Goal: Task Accomplishment & Management: Complete application form

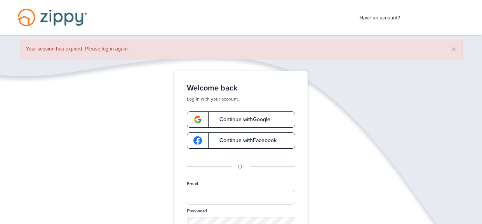
click at [254, 117] on span "Continue with Google" at bounding box center [241, 119] width 59 height 5
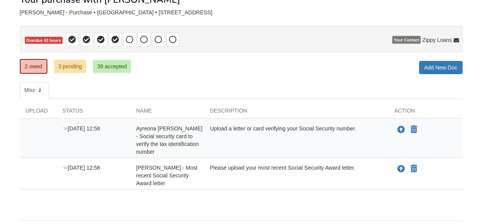
scroll to position [54, 0]
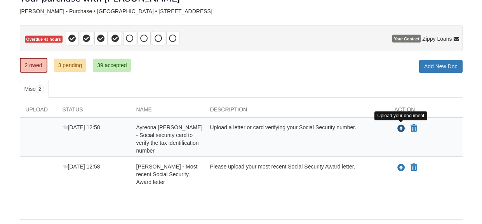
click at [401, 128] on icon "Upload Ayreona Grix - Social security card to verify the tax identification num…" at bounding box center [401, 129] width 8 height 8
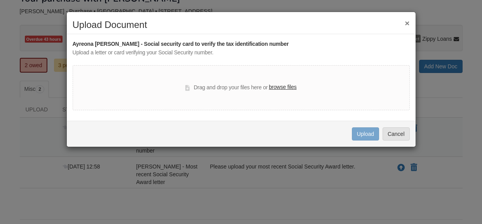
click at [276, 84] on label "browse files" at bounding box center [283, 87] width 28 height 9
click at [0, 0] on input "browse files" at bounding box center [0, 0] width 0 height 0
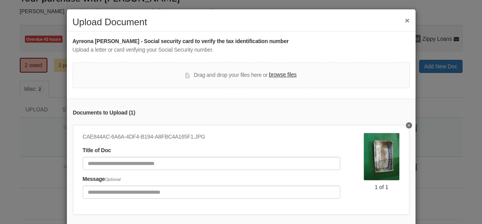
scroll to position [3, 0]
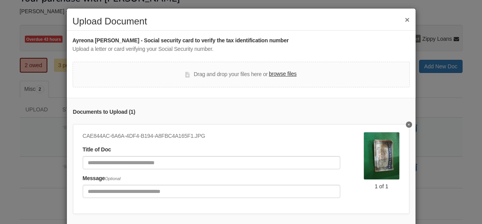
click at [209, 154] on div "Title of Doc" at bounding box center [211, 158] width 257 height 24
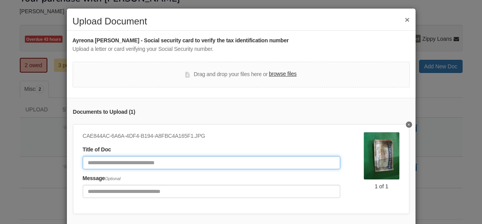
click at [208, 165] on input "Document Title" at bounding box center [211, 162] width 257 height 13
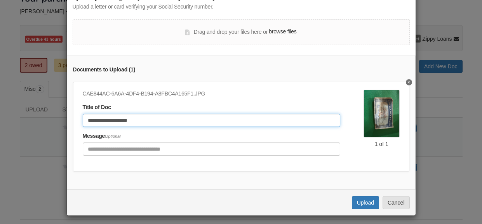
scroll to position [49, 0]
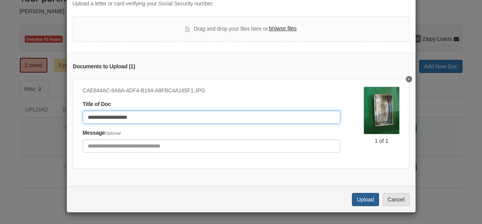
type input "**********"
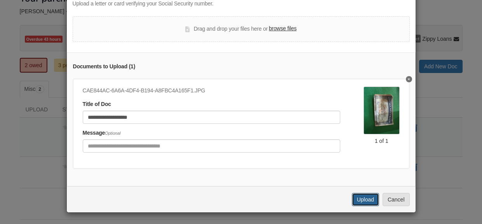
click at [365, 198] on button "Upload" at bounding box center [365, 199] width 27 height 13
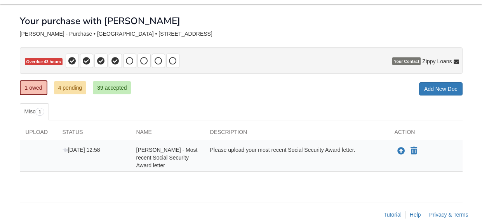
scroll to position [31, 0]
click at [400, 149] on icon "Upload Richard Grix - Most recent Social Security Award letter" at bounding box center [401, 152] width 8 height 8
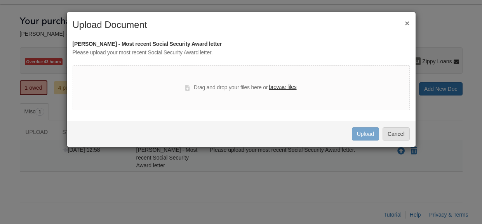
click at [290, 87] on label "browse files" at bounding box center [283, 87] width 28 height 9
click at [0, 0] on input "browse files" at bounding box center [0, 0] width 0 height 0
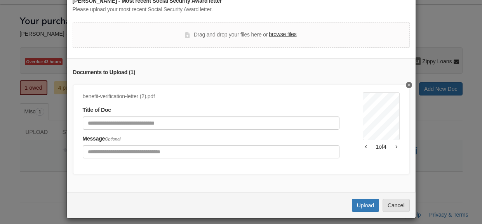
scroll to position [49, 0]
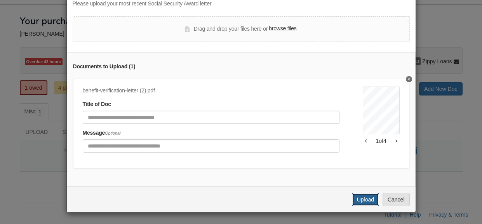
click at [370, 197] on button "Upload" at bounding box center [365, 199] width 27 height 13
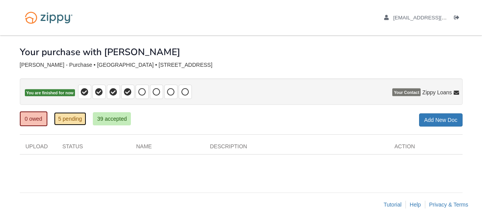
click at [76, 119] on link "5 pending" at bounding box center [70, 118] width 33 height 13
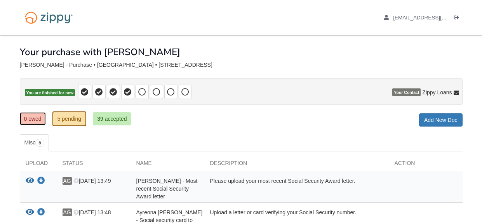
click at [40, 116] on link "0 owed" at bounding box center [33, 118] width 26 height 13
